Goal: Task Accomplishment & Management: Use online tool/utility

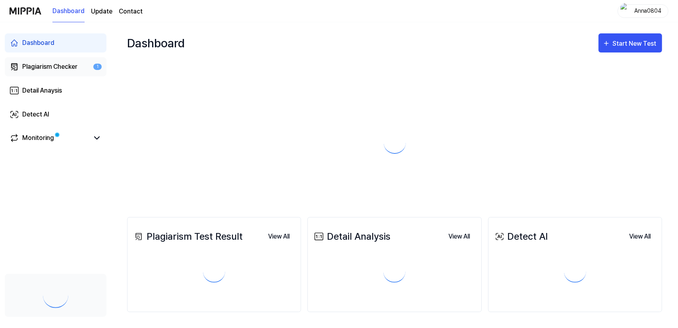
click at [45, 69] on div "Plagiarism Checker" at bounding box center [49, 67] width 55 height 10
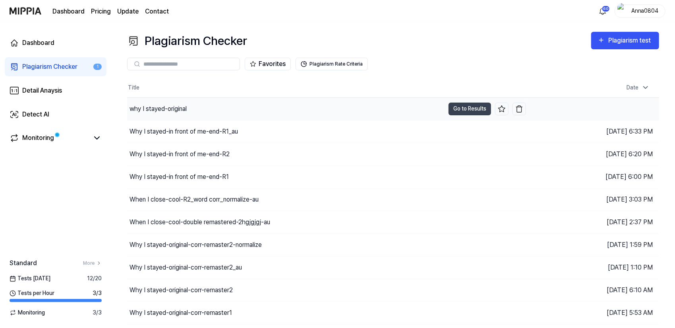
click at [147, 103] on div "why I stayed-original" at bounding box center [285, 109] width 317 height 22
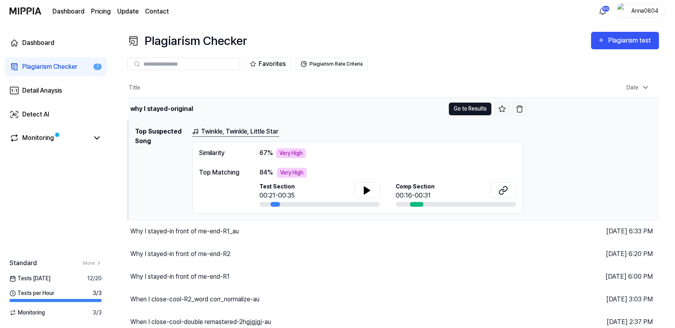
click at [459, 110] on button "Go to Results" at bounding box center [470, 109] width 43 height 13
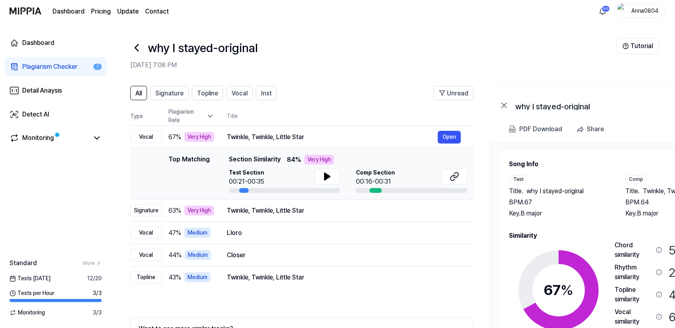
click at [39, 69] on div "Plagiarism Checker" at bounding box center [49, 67] width 55 height 10
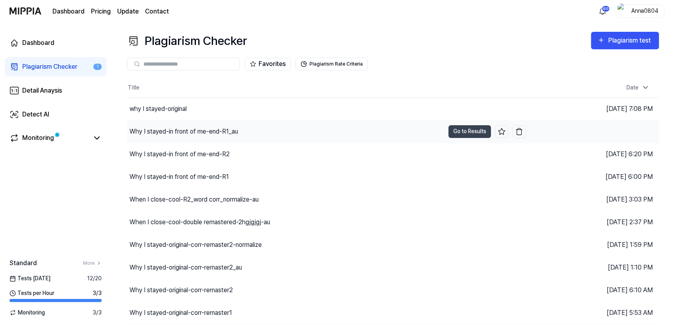
click at [156, 129] on div "Why I stayed-in front of me-end-R1_au" at bounding box center [184, 132] width 108 height 10
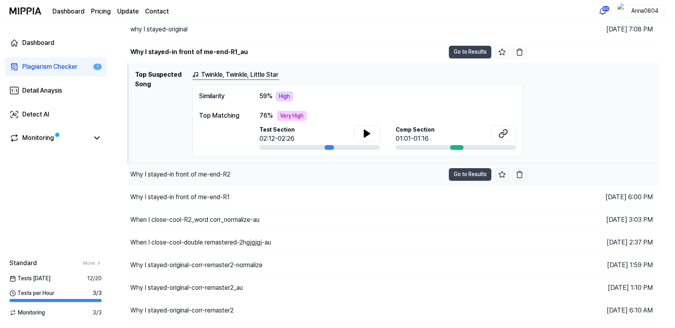
click at [178, 171] on div "Why I stayed-in front of me-end-R2" at bounding box center [180, 175] width 100 height 10
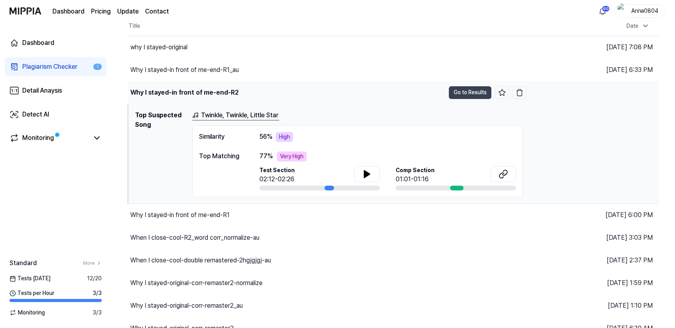
scroll to position [79, 0]
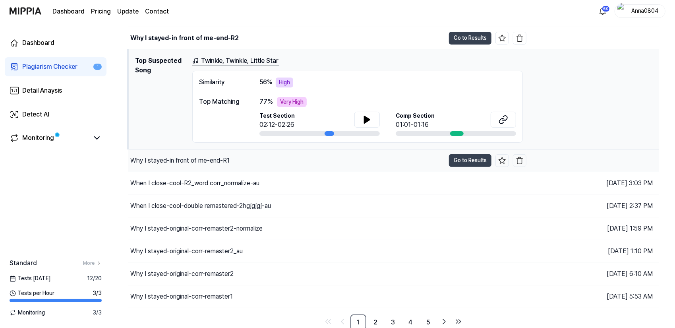
click at [182, 160] on div "Why I stayed-in front of me-end-R1" at bounding box center [179, 161] width 99 height 10
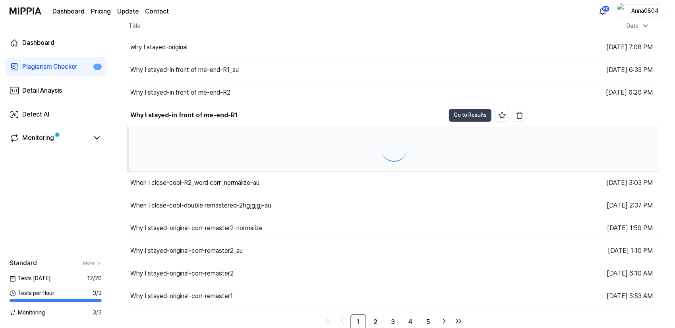
scroll to position [116, 0]
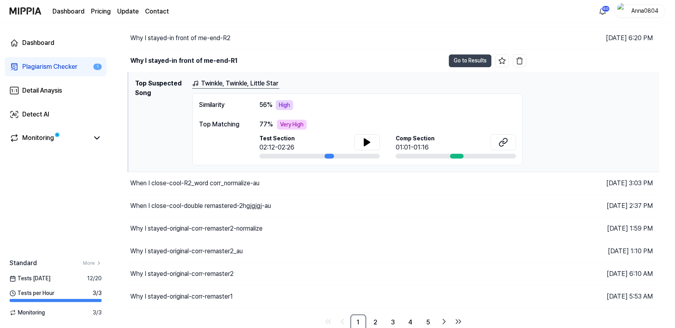
click at [37, 65] on div "Plagiarism Checker" at bounding box center [49, 67] width 55 height 10
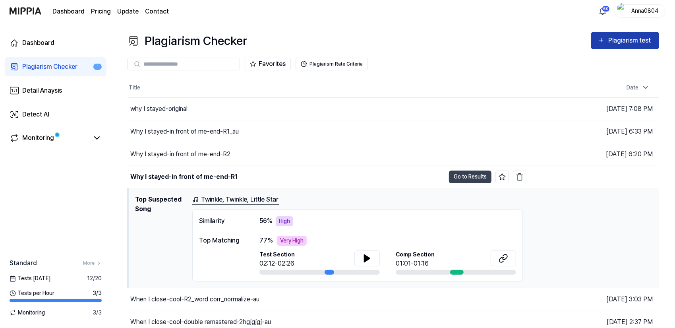
click at [640, 43] on div "Plagiarism test" at bounding box center [630, 40] width 45 height 10
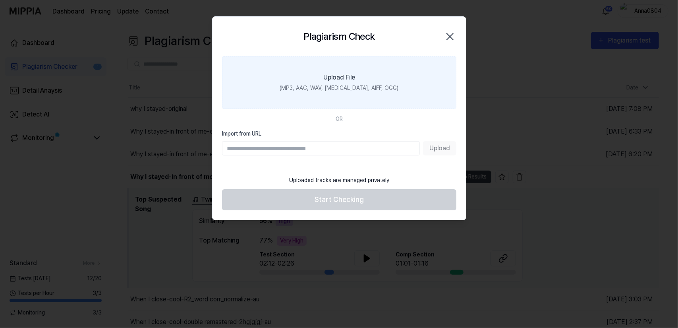
click at [336, 72] on label "Upload File (MP3, AAC, WAV, FLAC, AIFF, OGG)" at bounding box center [339, 82] width 234 height 52
click at [0, 0] on input "Upload File (MP3, AAC, WAV, FLAC, AIFF, OGG)" at bounding box center [0, 0] width 0 height 0
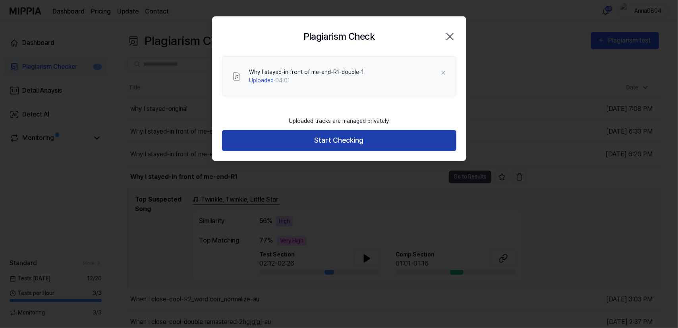
click at [381, 139] on button "Start Checking" at bounding box center [339, 140] width 234 height 21
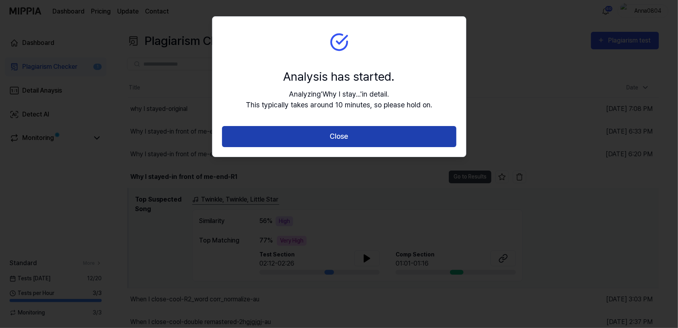
click at [373, 135] on button "Close" at bounding box center [339, 136] width 234 height 21
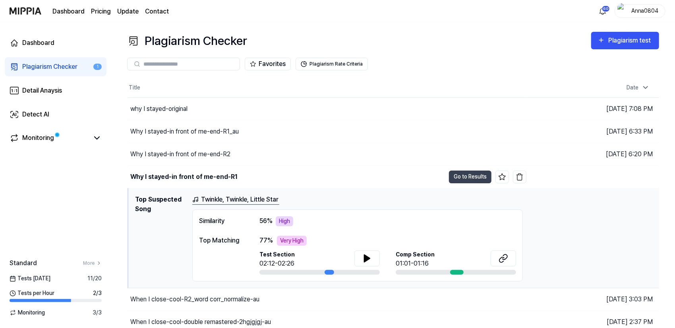
click at [59, 69] on div "Plagiarism Checker" at bounding box center [49, 67] width 55 height 10
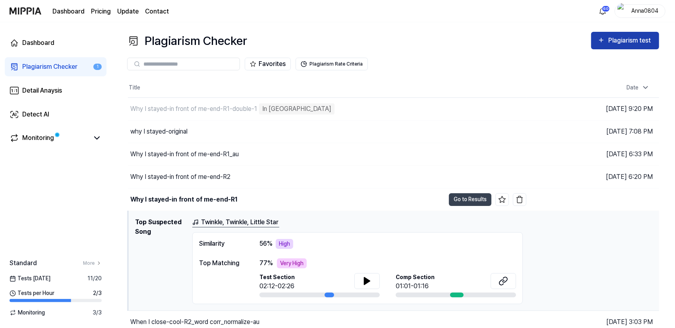
click at [627, 37] on div "Plagiarism test" at bounding box center [630, 40] width 45 height 10
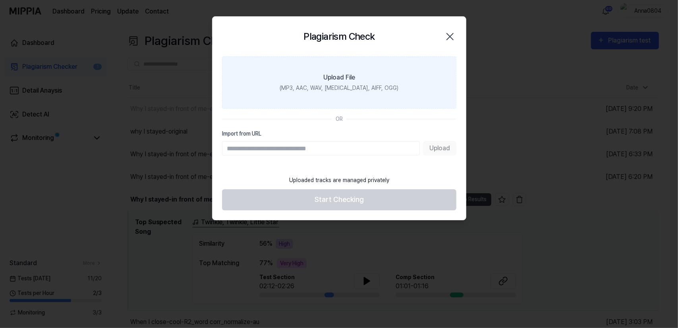
click at [347, 81] on div "Upload File" at bounding box center [339, 78] width 32 height 10
click at [0, 0] on input "Upload File (MP3, AAC, WAV, FLAC, AIFF, OGG)" at bounding box center [0, 0] width 0 height 0
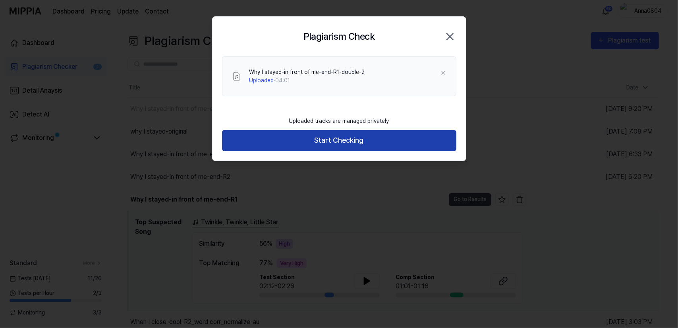
click at [304, 142] on button "Start Checking" at bounding box center [339, 140] width 234 height 21
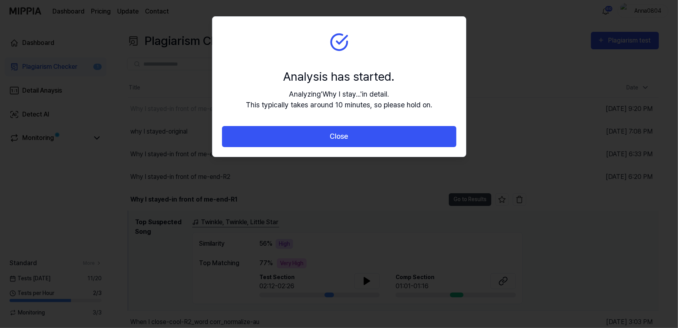
click at [304, 142] on button "Close" at bounding box center [339, 136] width 234 height 21
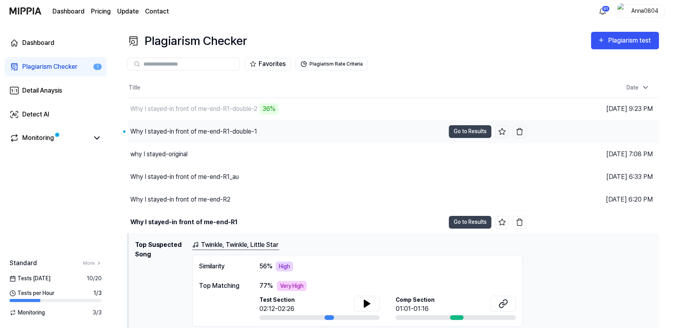
click at [188, 132] on div "Why I stayed-in front of me-end-R1-double-1" at bounding box center [193, 132] width 127 height 10
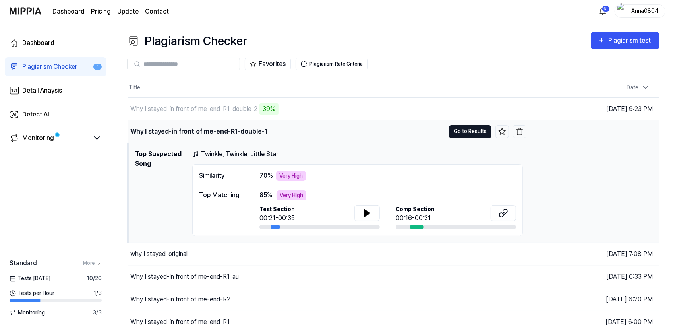
click at [464, 131] on button "Go to Results" at bounding box center [470, 131] width 43 height 13
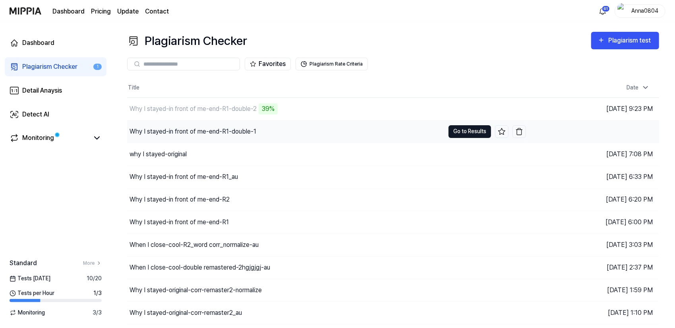
click at [477, 130] on button "Go to Results" at bounding box center [470, 131] width 43 height 13
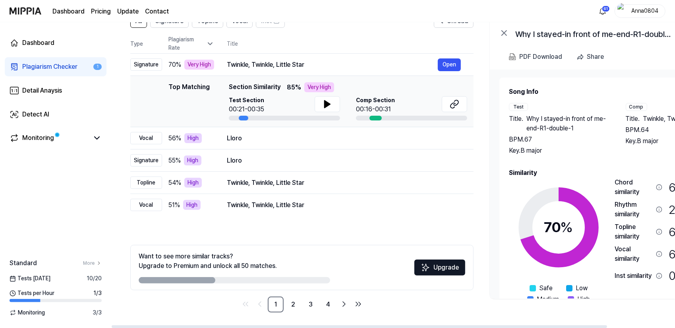
drag, startPoint x: 595, startPoint y: 218, endPoint x: 610, endPoint y: 237, distance: 23.8
click at [610, 237] on div "70 % Safe Low Medium High Very High Chord similarity 61 % Very High Rhythm simi…" at bounding box center [617, 246] width 217 height 137
click at [33, 66] on div "Plagiarism Checker" at bounding box center [49, 67] width 55 height 10
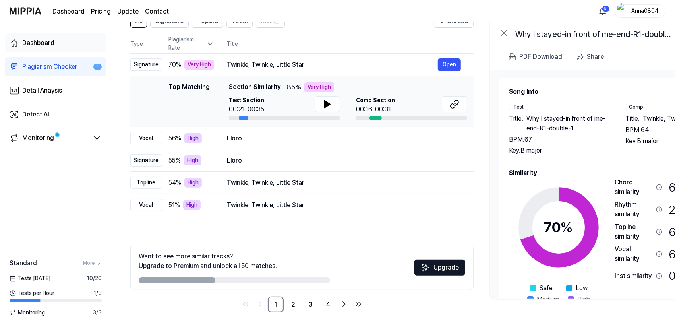
click at [37, 44] on div "Dashboard" at bounding box center [38, 43] width 32 height 10
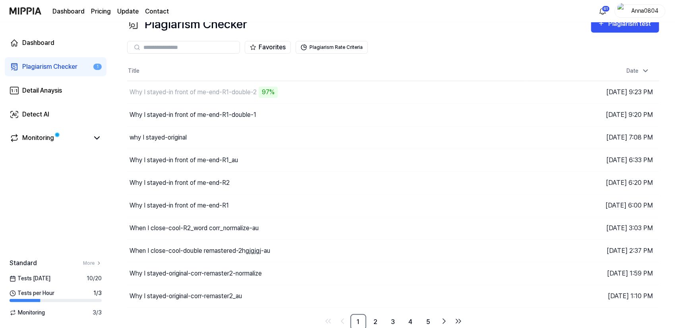
click at [43, 59] on link "Plagiarism Checker 1" at bounding box center [56, 66] width 102 height 19
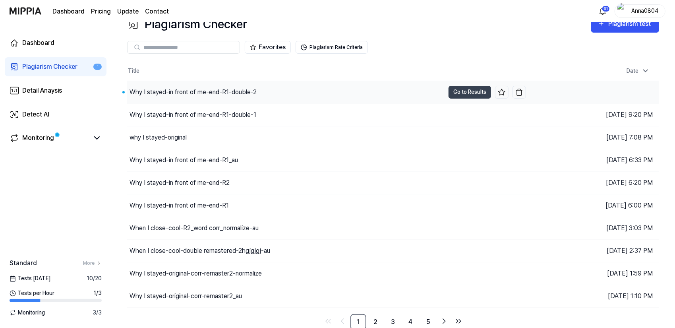
click at [217, 85] on div "Why I stayed-in front of me-end-R1-double-2" at bounding box center [285, 92] width 317 height 22
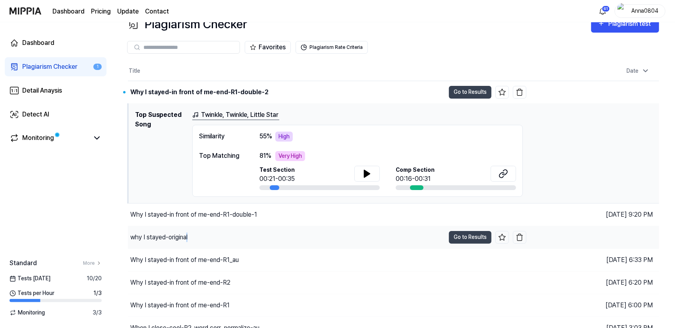
click at [188, 235] on div "why I stayed-original" at bounding box center [158, 237] width 57 height 10
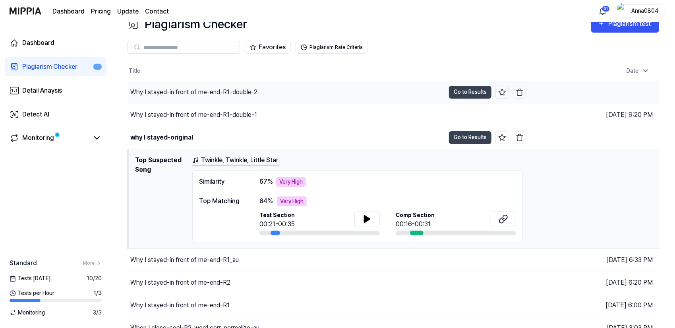
click at [217, 93] on div "Why I stayed-in front of me-end-R1-double-2" at bounding box center [193, 92] width 127 height 10
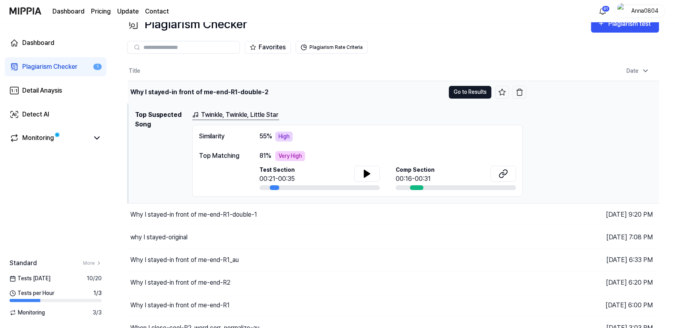
click at [465, 97] on button "Go to Results" at bounding box center [470, 92] width 43 height 13
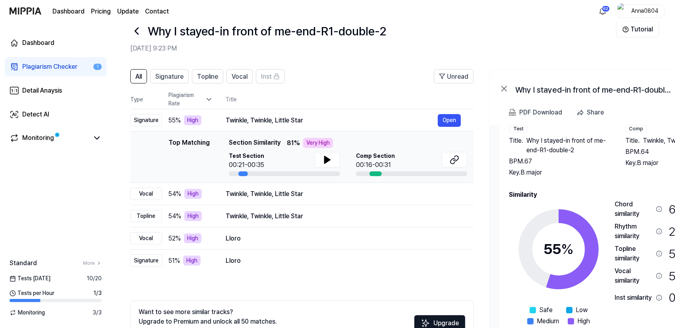
drag, startPoint x: 585, startPoint y: 179, endPoint x: 623, endPoint y: 174, distance: 38.4
click at [623, 174] on div "Song Info Test Title . Why I stayed-in front of me-end-R1-double-2 BPM. 67 Key.…" at bounding box center [617, 223] width 217 height 228
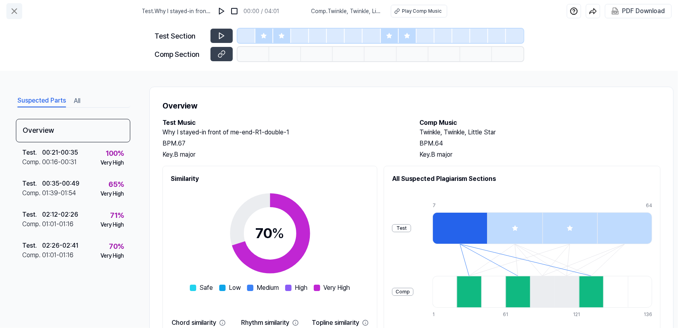
click at [15, 8] on icon at bounding box center [15, 11] width 10 height 10
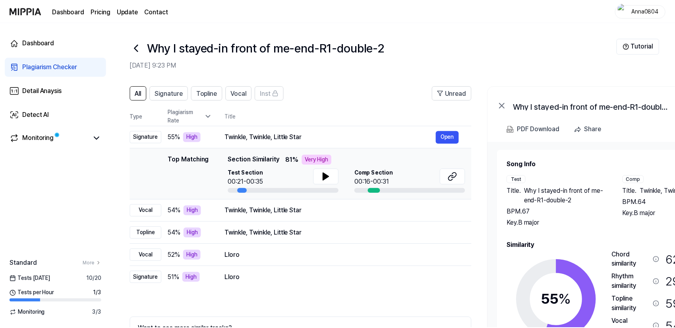
scroll to position [17, 0]
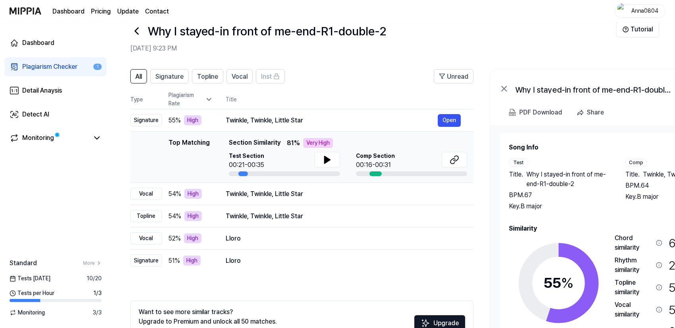
click at [50, 66] on div "Plagiarism Checker" at bounding box center [49, 67] width 55 height 10
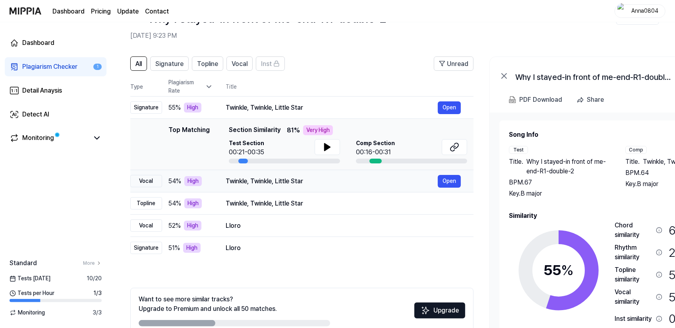
scroll to position [72, 0]
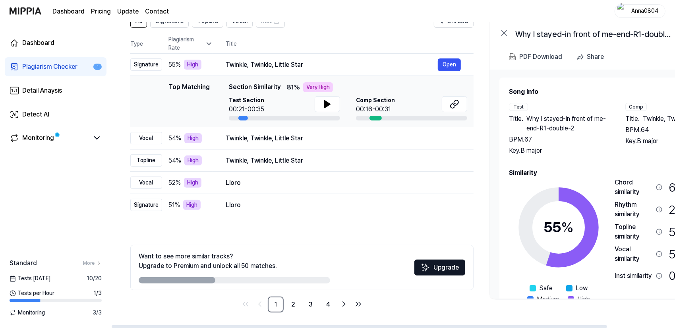
click at [33, 66] on div "Plagiarism Checker" at bounding box center [49, 67] width 55 height 10
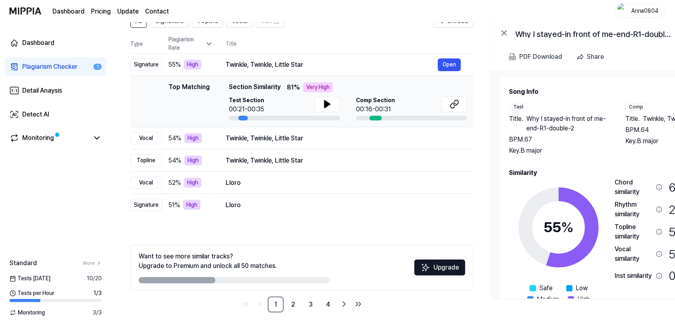
scroll to position [17, 0]
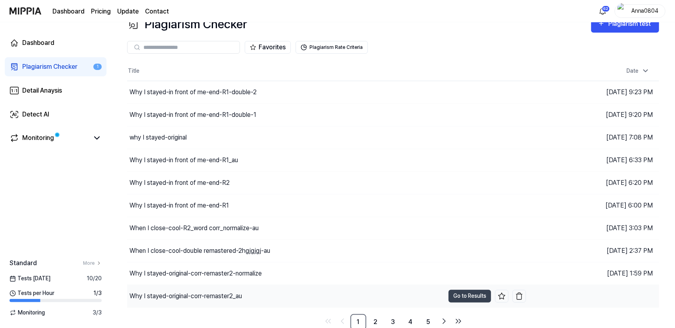
click at [206, 293] on div "Why I stayed-original-corr-remaster2_au" at bounding box center [186, 296] width 112 height 10
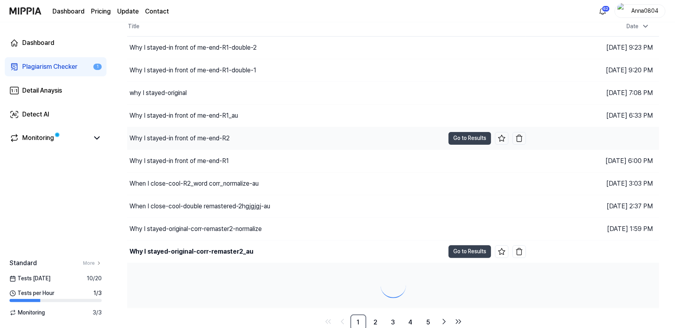
scroll to position [62, 0]
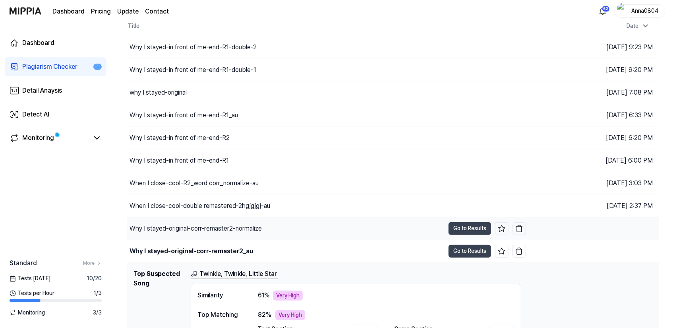
click at [230, 228] on div "Why I stayed-original-corr-remaster2-normalize" at bounding box center [196, 229] width 132 height 10
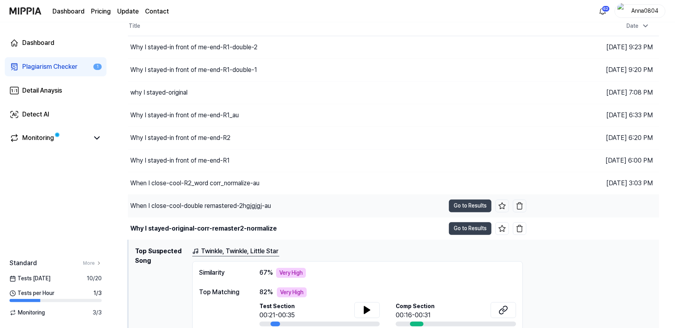
click at [219, 199] on div "When I close-cool-double remastered-2hgjgjgj-au" at bounding box center [286, 206] width 317 height 22
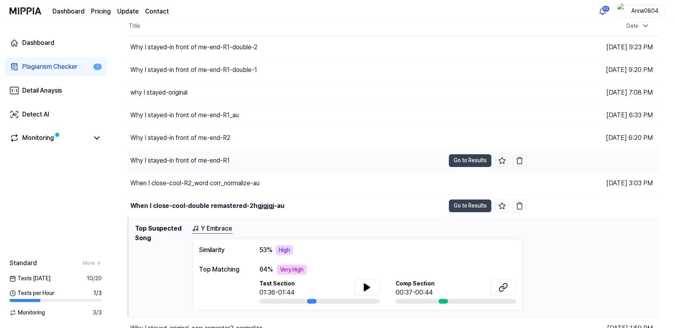
click at [182, 161] on div "Why I stayed-in front of me-end-R1" at bounding box center [179, 161] width 99 height 10
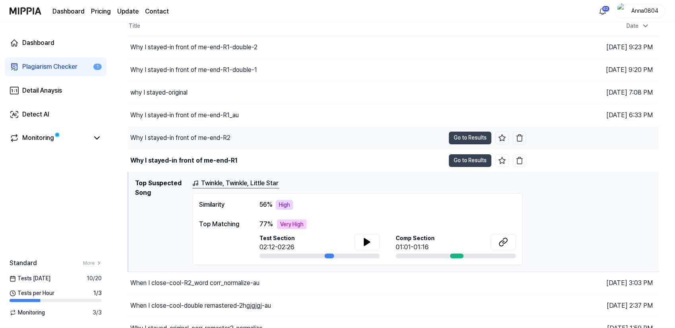
click at [184, 142] on div "Why I stayed-in front of me-end-R2" at bounding box center [286, 138] width 317 height 22
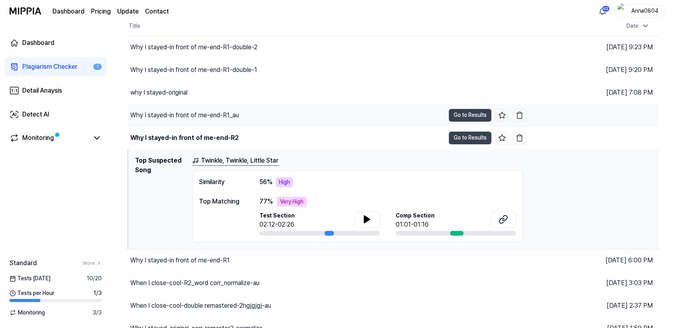
click at [189, 115] on div "Why I stayed-in front of me-end-R1_au" at bounding box center [184, 115] width 108 height 10
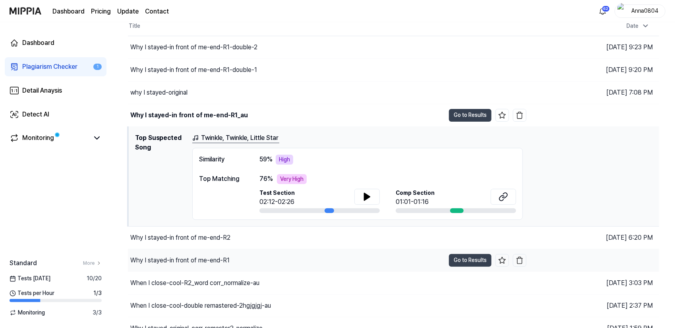
click at [217, 253] on div "Why I stayed-in front of me-end-R1" at bounding box center [286, 260] width 317 height 22
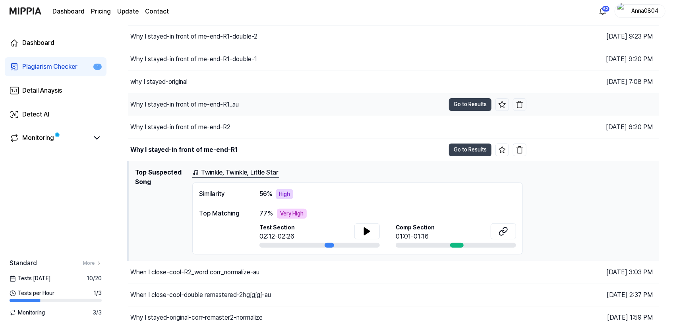
scroll to position [79, 0]
